Goal: Task Accomplishment & Management: Manage account settings

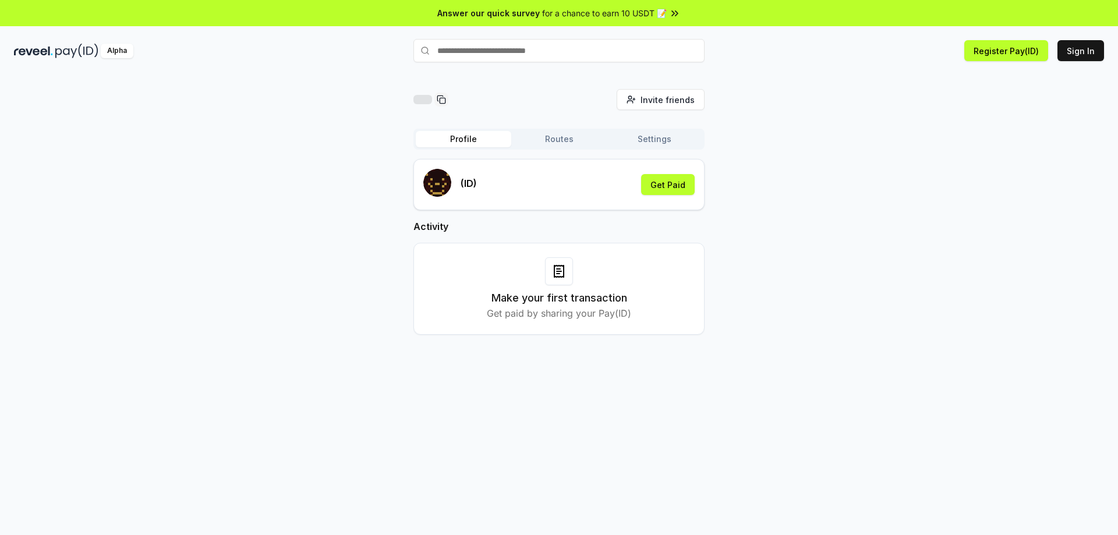
click at [854, 108] on div "Invite friends Invite Profile Routes Settings (ID) Get Paid Activity Make your …" at bounding box center [559, 221] width 1090 height 264
click at [862, 146] on div "Invite friends Invite Profile Routes Settings (ID) Get Paid Activity Make your …" at bounding box center [559, 221] width 1090 height 264
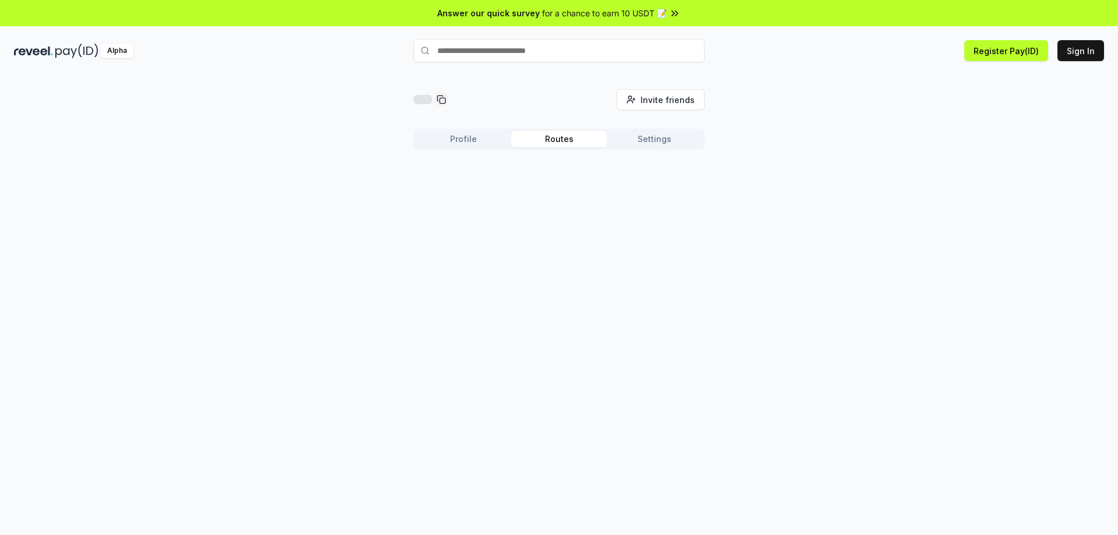
click at [559, 139] on button "Routes" at bounding box center [558, 139] width 95 height 16
click at [652, 137] on button "Settings" at bounding box center [654, 139] width 95 height 16
click at [797, 135] on div "Invite friends Invite Profile Routes Settings Default Wallet Edit" at bounding box center [559, 158] width 1090 height 139
click at [797, 181] on div "Invite friends Invite Profile Routes Settings Default Wallet Edit" at bounding box center [559, 158] width 1090 height 139
